Goal: Transaction & Acquisition: Download file/media

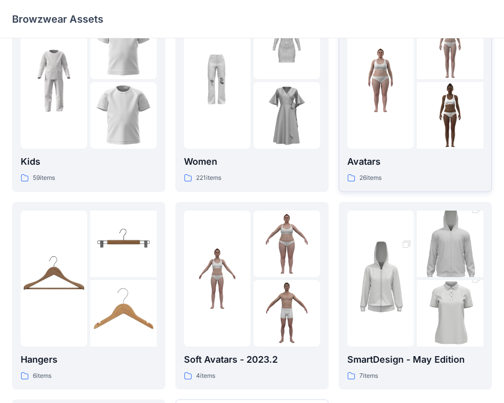
scroll to position [42, 0]
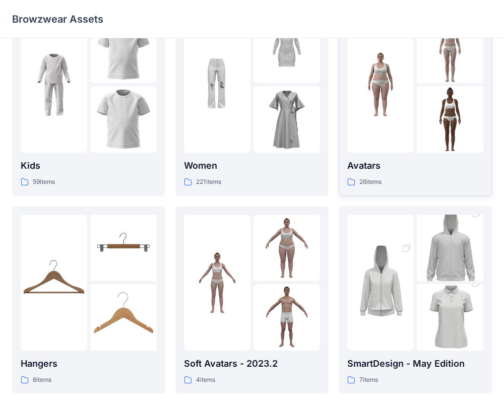
click at [376, 186] on p "26 items" at bounding box center [370, 182] width 22 height 11
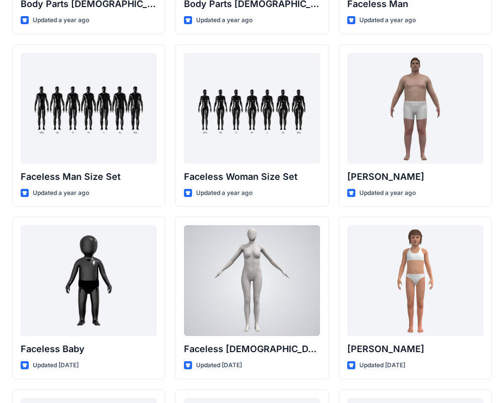
scroll to position [445, 0]
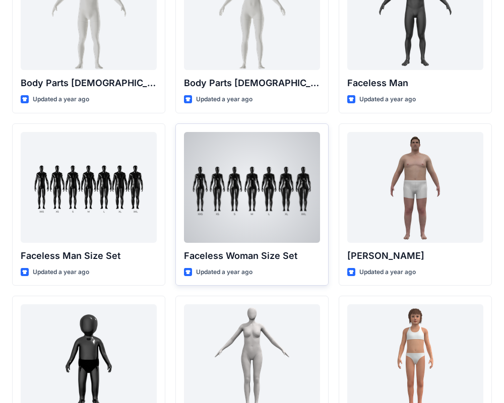
click at [292, 186] on div at bounding box center [252, 187] width 136 height 111
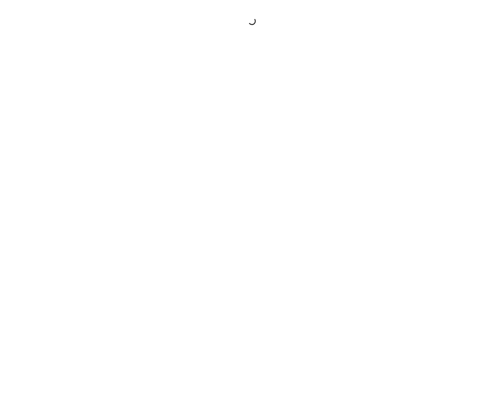
click at [292, 186] on div at bounding box center [252, 201] width 504 height 403
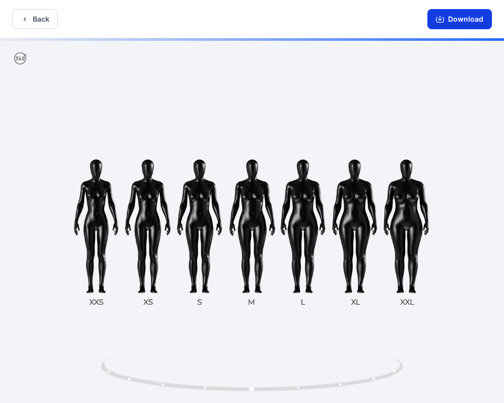
click at [461, 21] on button "Download" at bounding box center [459, 19] width 65 height 20
click at [462, 26] on button "Download" at bounding box center [459, 19] width 65 height 20
click at [459, 23] on button "Download" at bounding box center [459, 19] width 65 height 20
